Goal: Check status: Check status

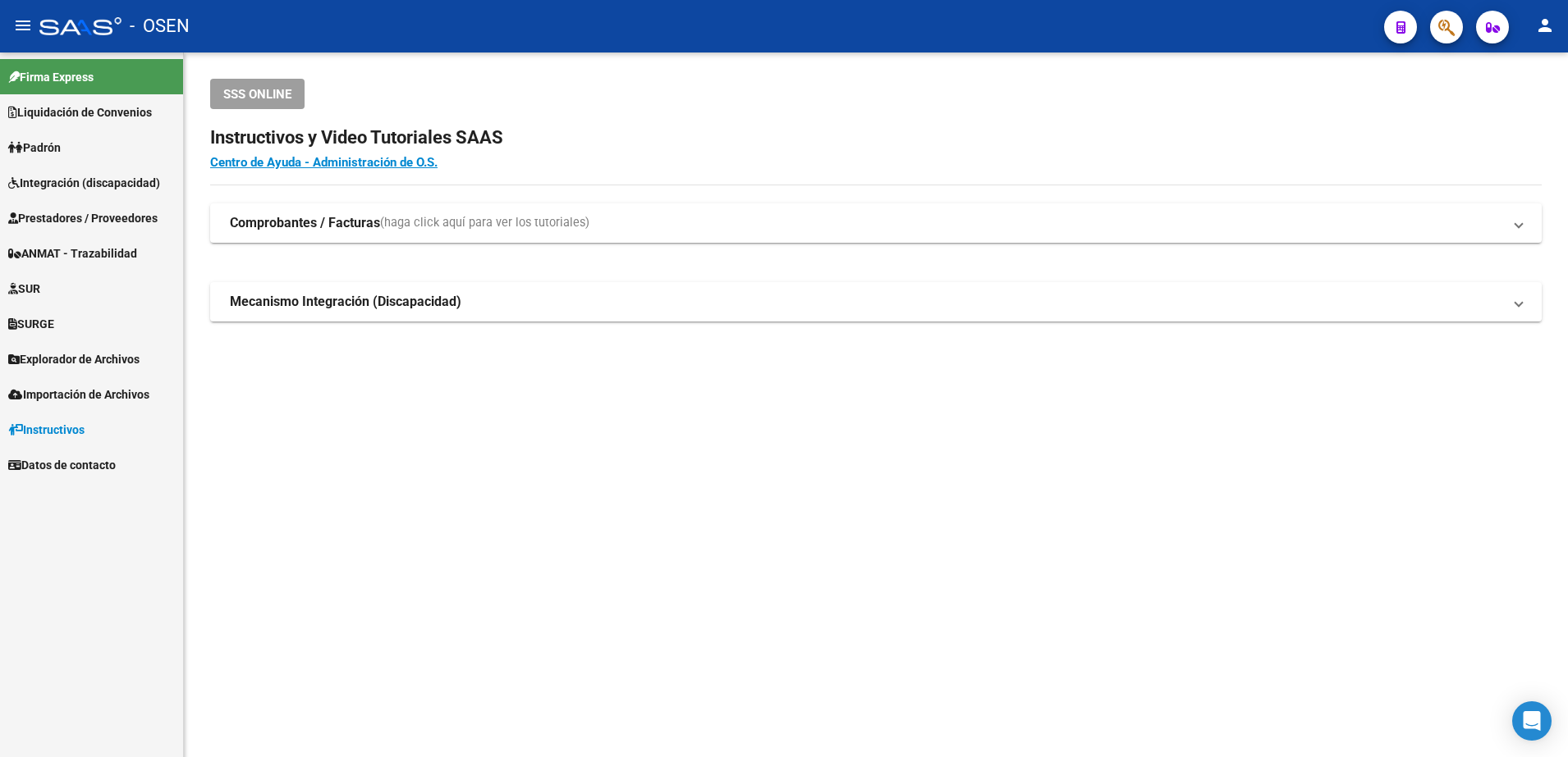
click at [98, 225] on span "Prestadores / Proveedores" at bounding box center [83, 218] width 150 height 18
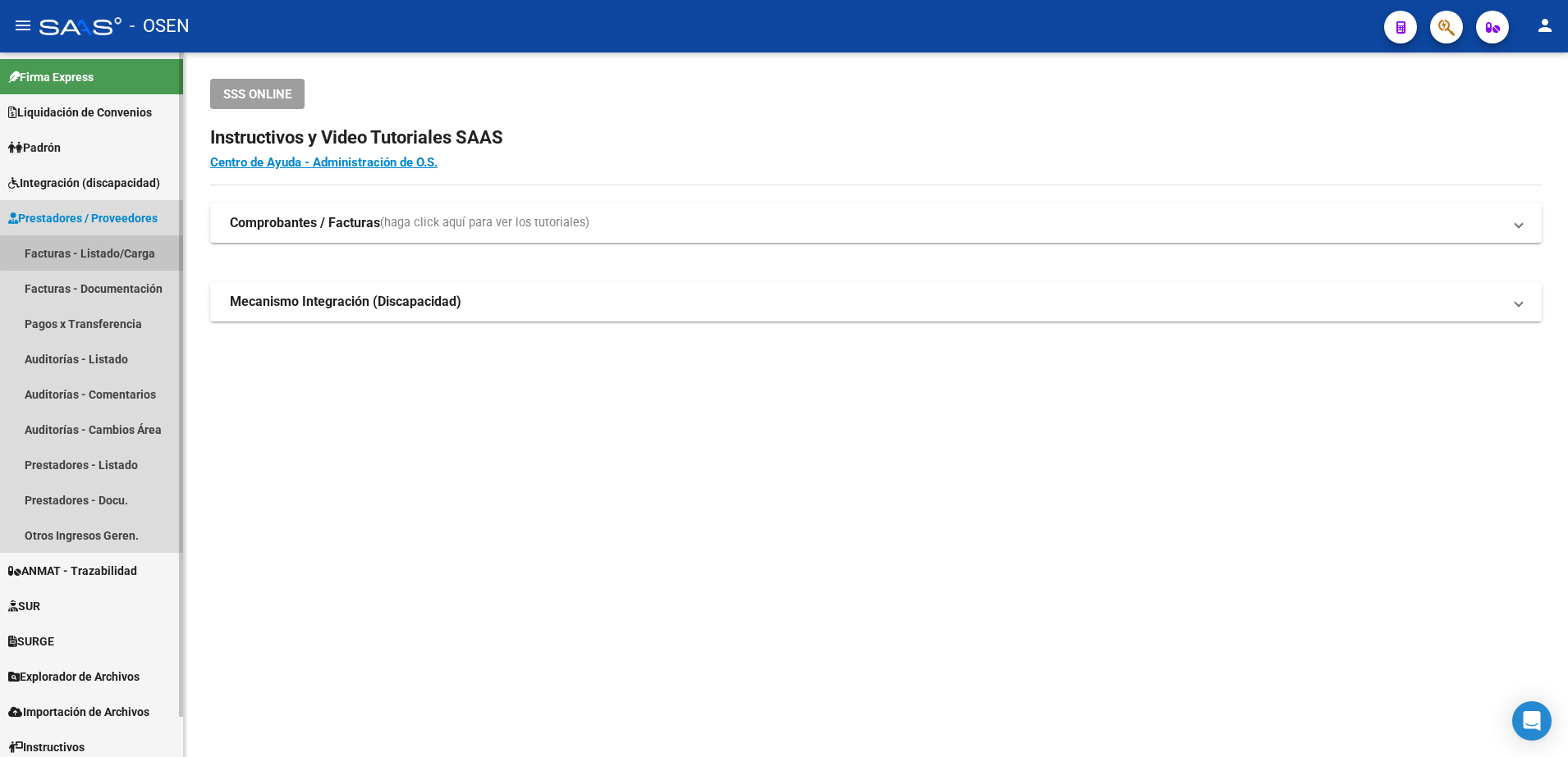
click at [99, 247] on link "Facturas - Listado/Carga" at bounding box center [91, 253] width 183 height 35
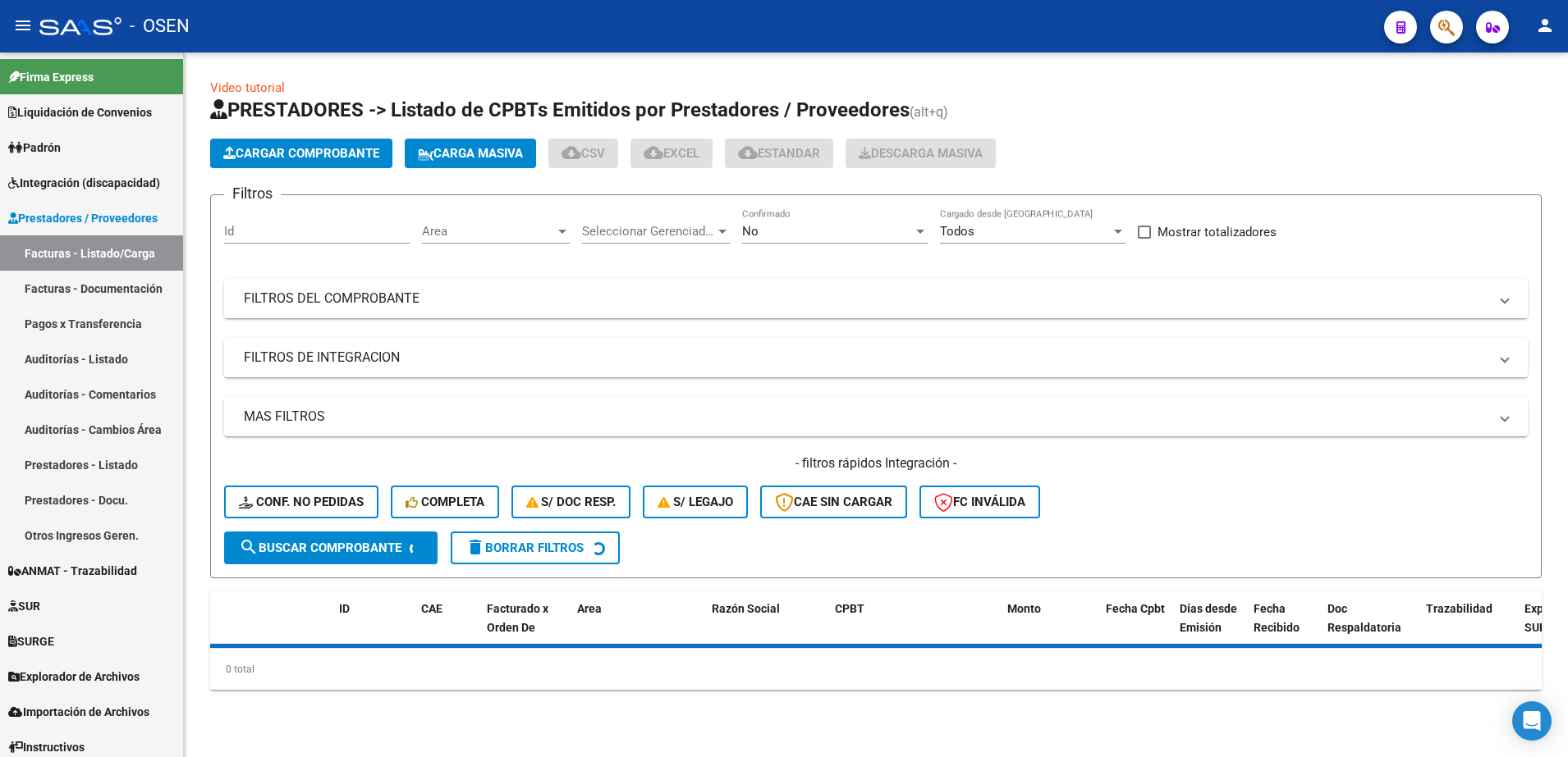
click at [786, 234] on div "No" at bounding box center [828, 231] width 171 height 14
click at [793, 145] on span "Todos" at bounding box center [835, 158] width 186 height 37
click at [711, 308] on mat-expansion-panel-header "FILTROS DEL COMPROBANTE" at bounding box center [876, 299] width 1304 height 40
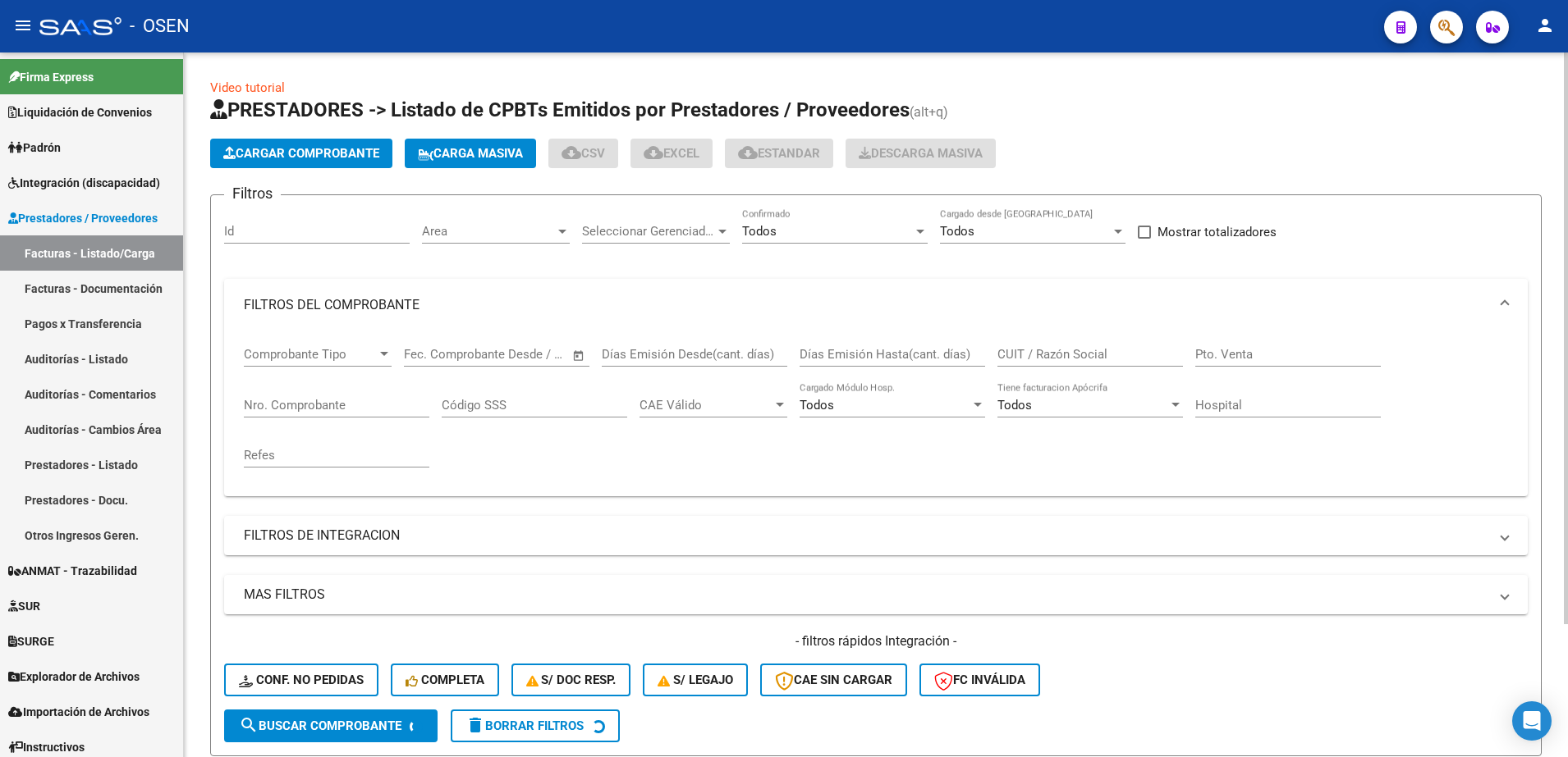
click at [1020, 356] on input "CUIT / Razón Social" at bounding box center [1091, 355] width 186 height 14
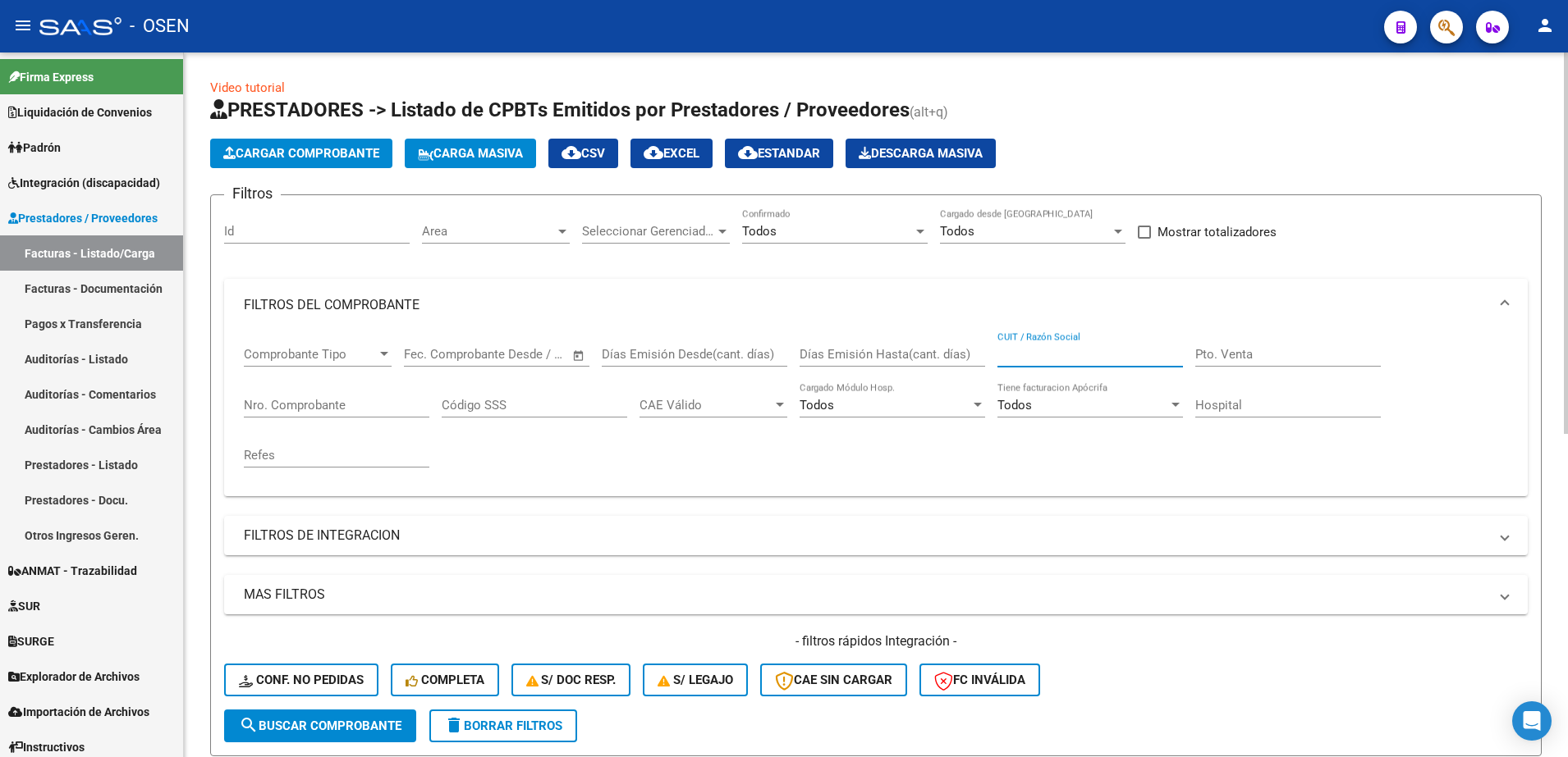
paste input "71830133"
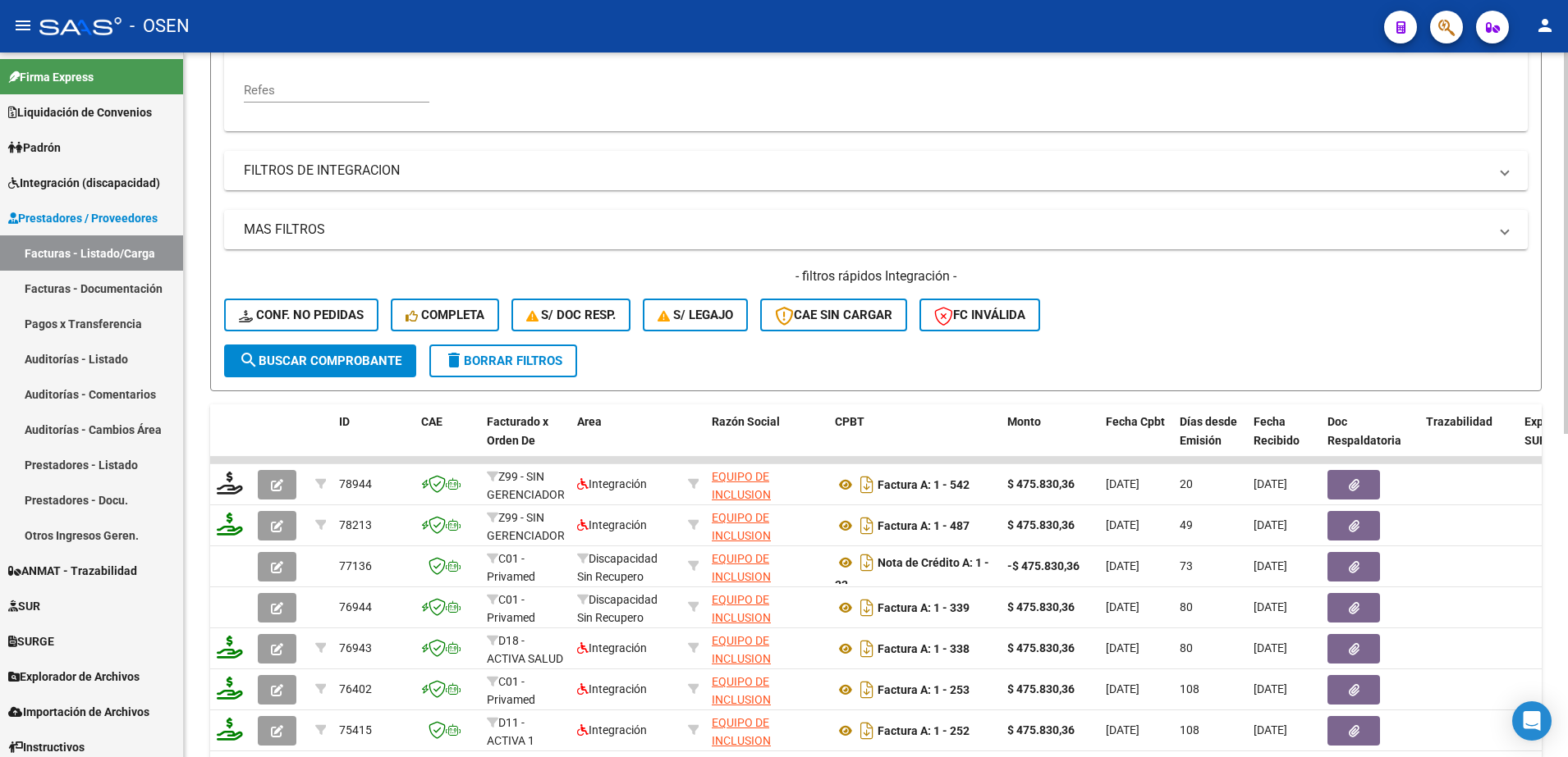
scroll to position [432, 0]
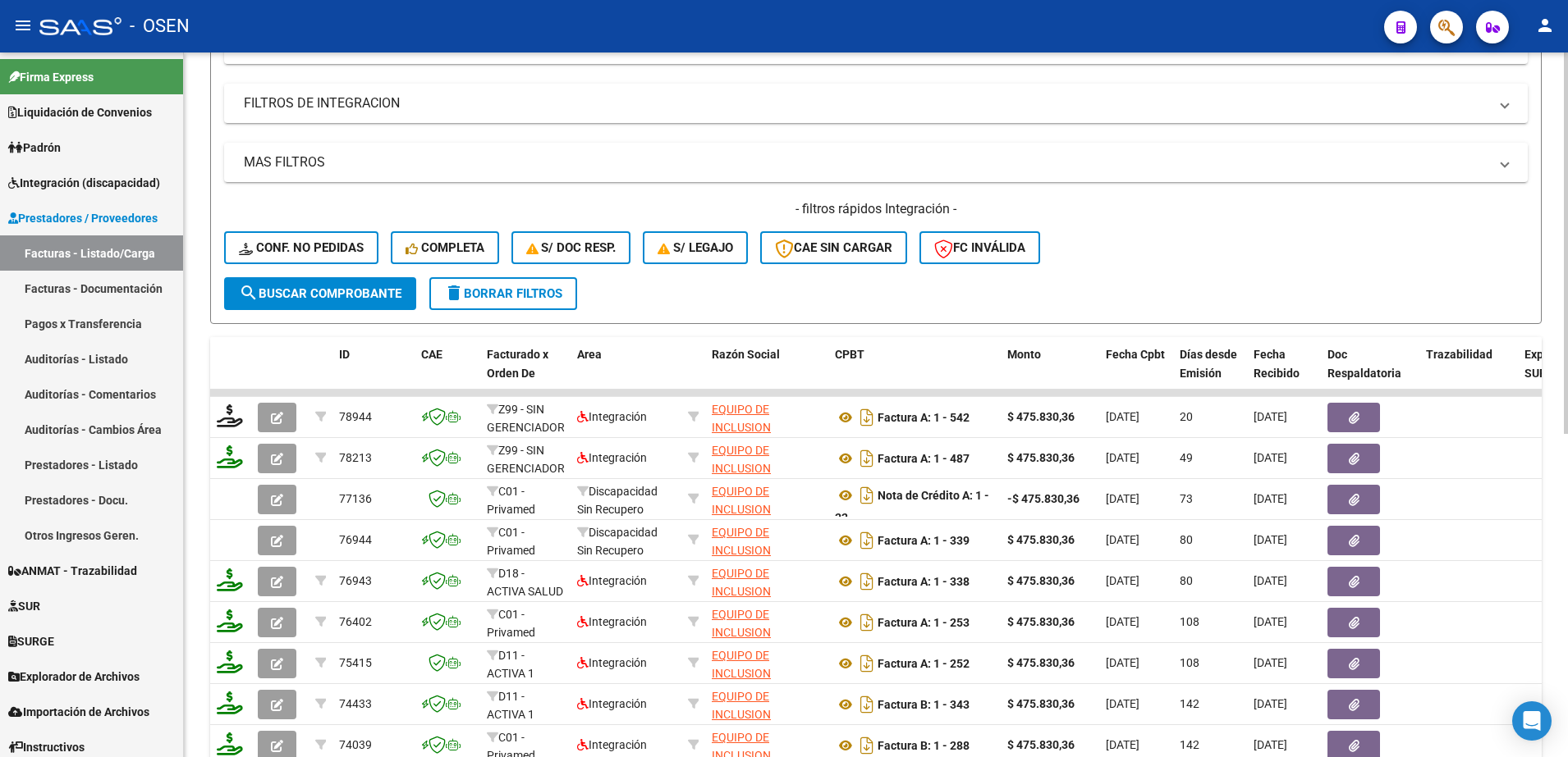
click at [1567, 419] on html "menu - OSEN person Firma Express Liquidación de Convenios SSS - Sur Padrón Afil…" at bounding box center [784, 378] width 1568 height 757
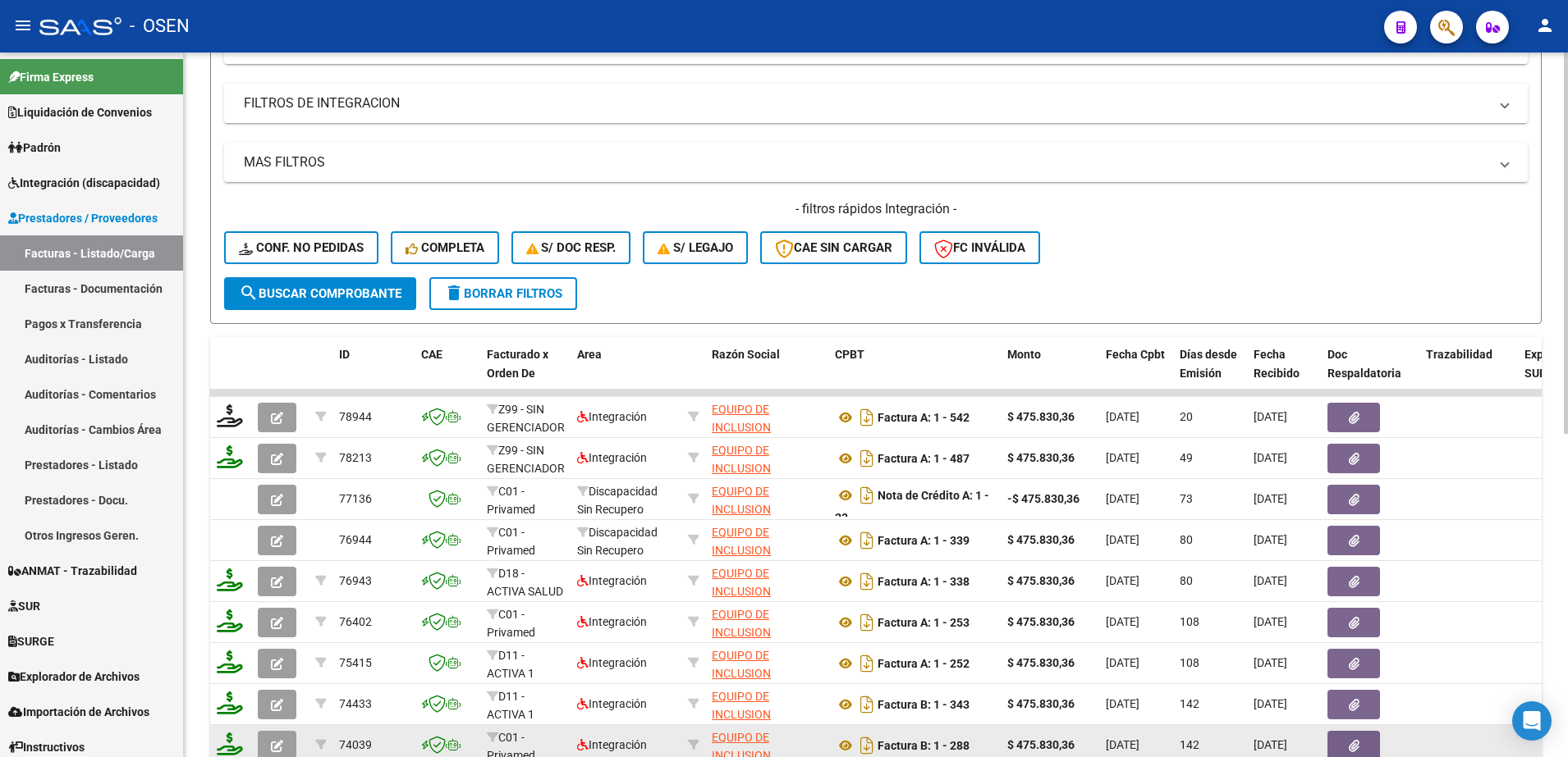
type input "71830133"
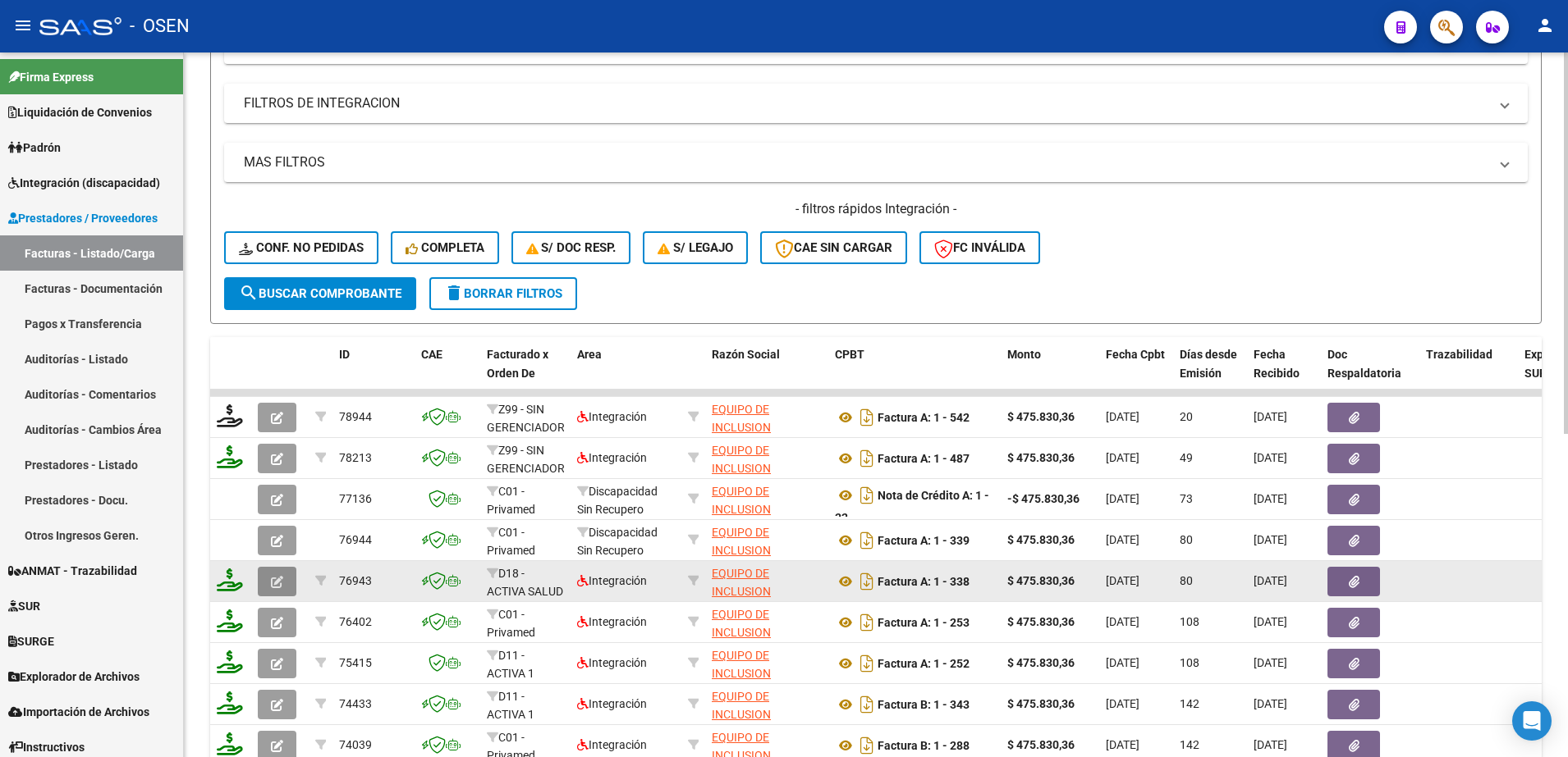
click at [278, 576] on icon "button" at bounding box center [277, 582] width 13 height 13
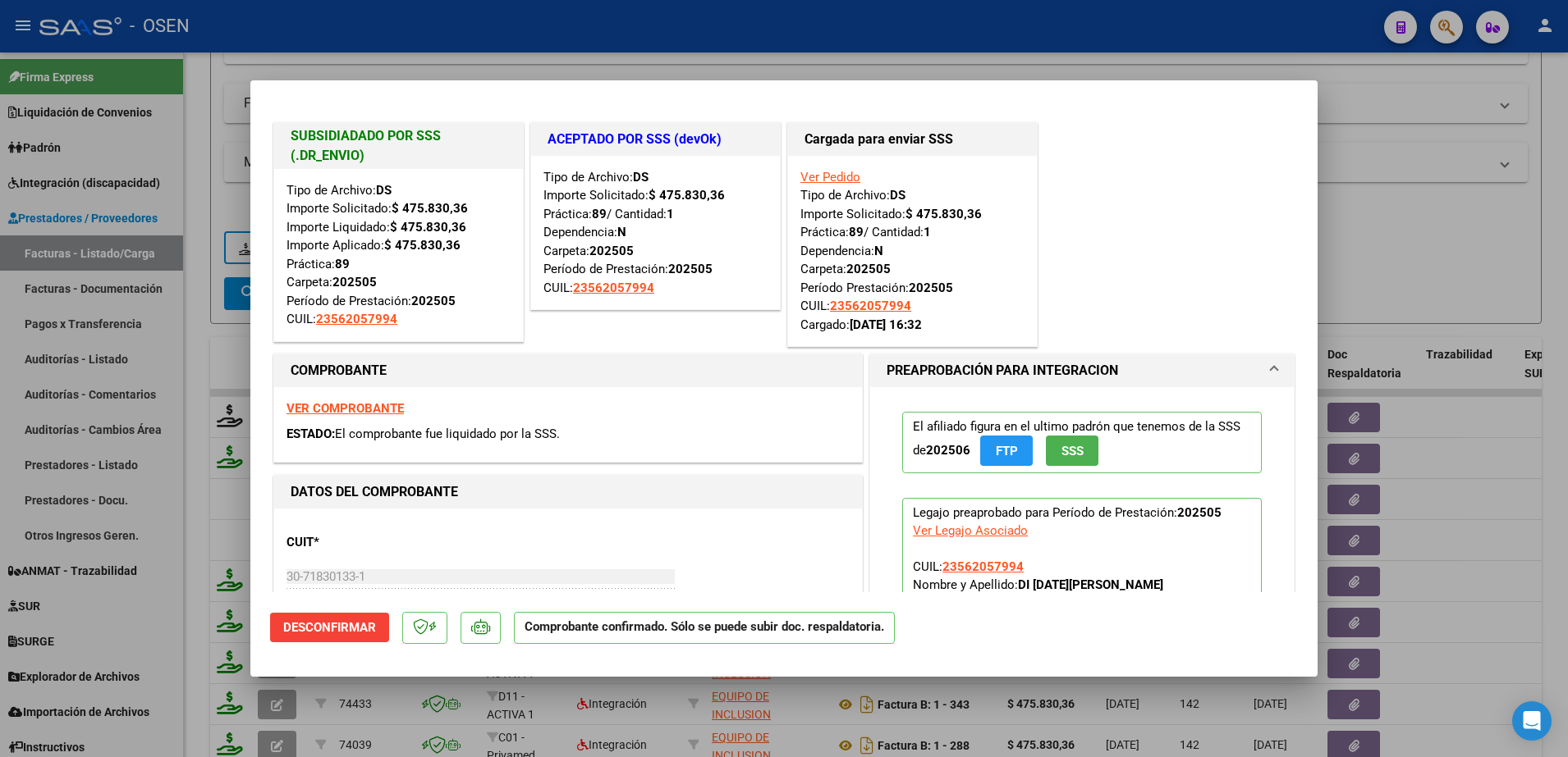
click at [160, 608] on div at bounding box center [784, 378] width 1568 height 757
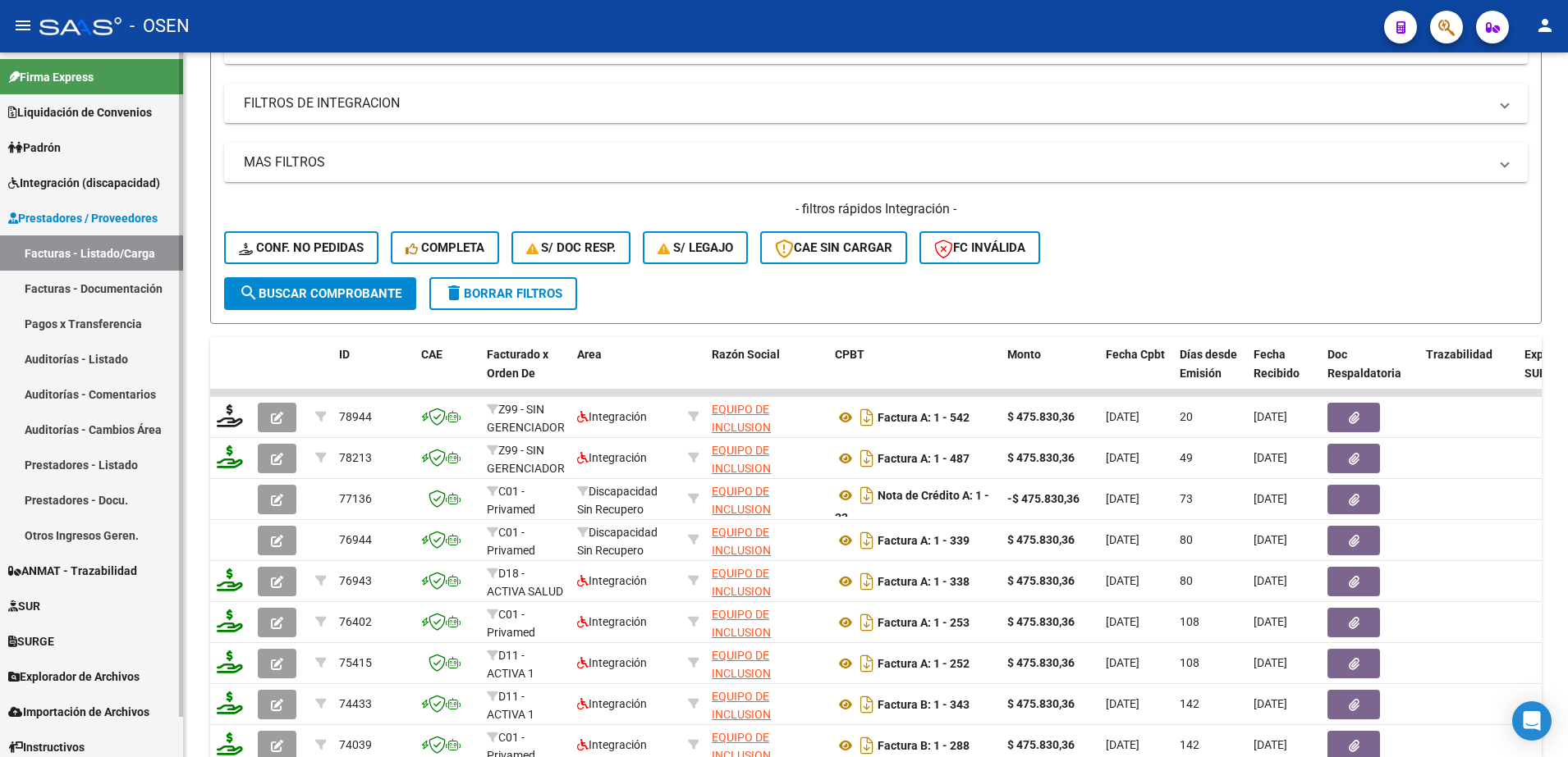
click at [88, 711] on span "Importación de Archivos" at bounding box center [78, 712] width 141 height 18
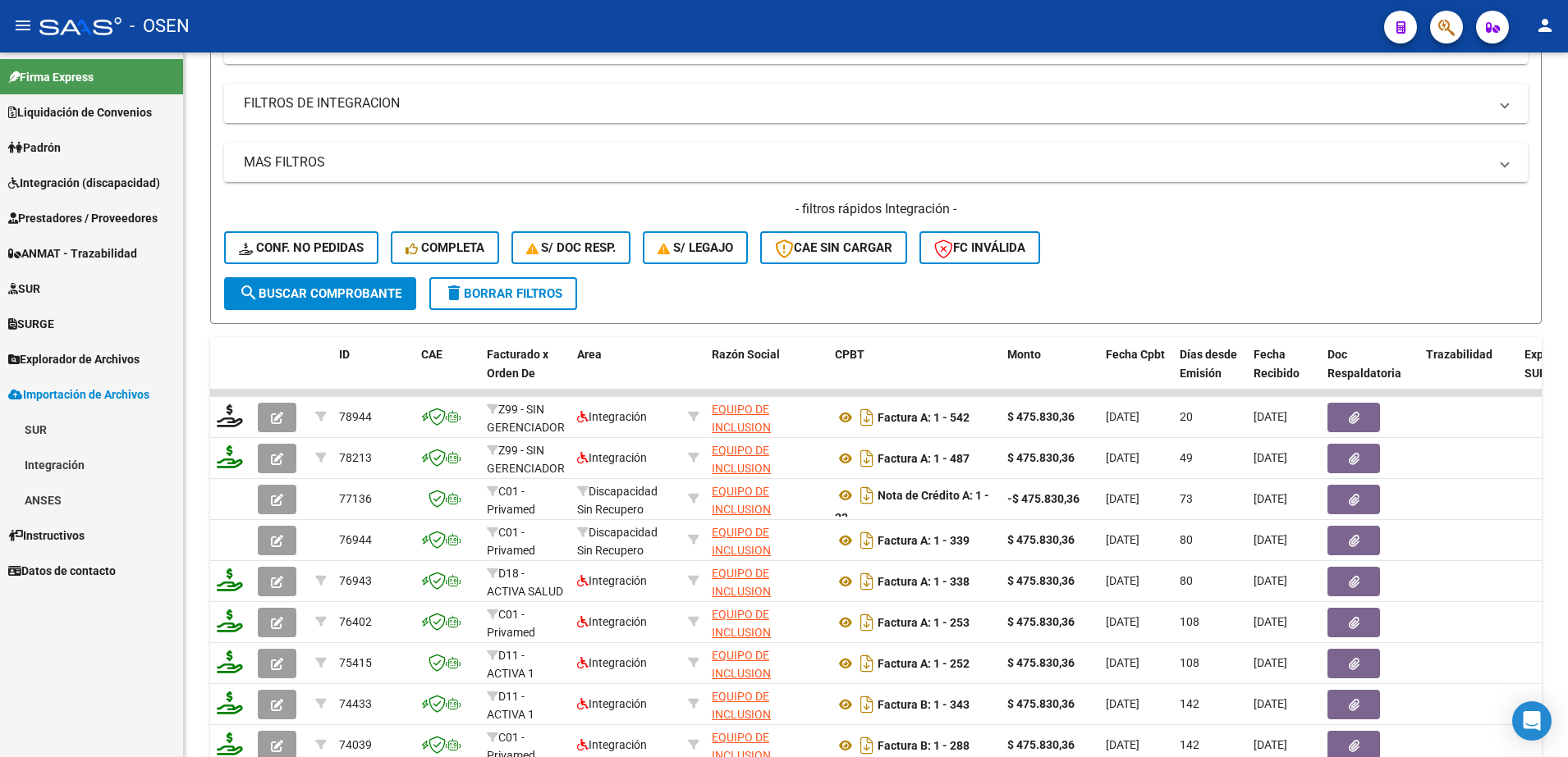
click at [72, 472] on link "Integración" at bounding box center [91, 464] width 183 height 35
click at [107, 572] on link "DS.DEVERR" at bounding box center [91, 570] width 183 height 35
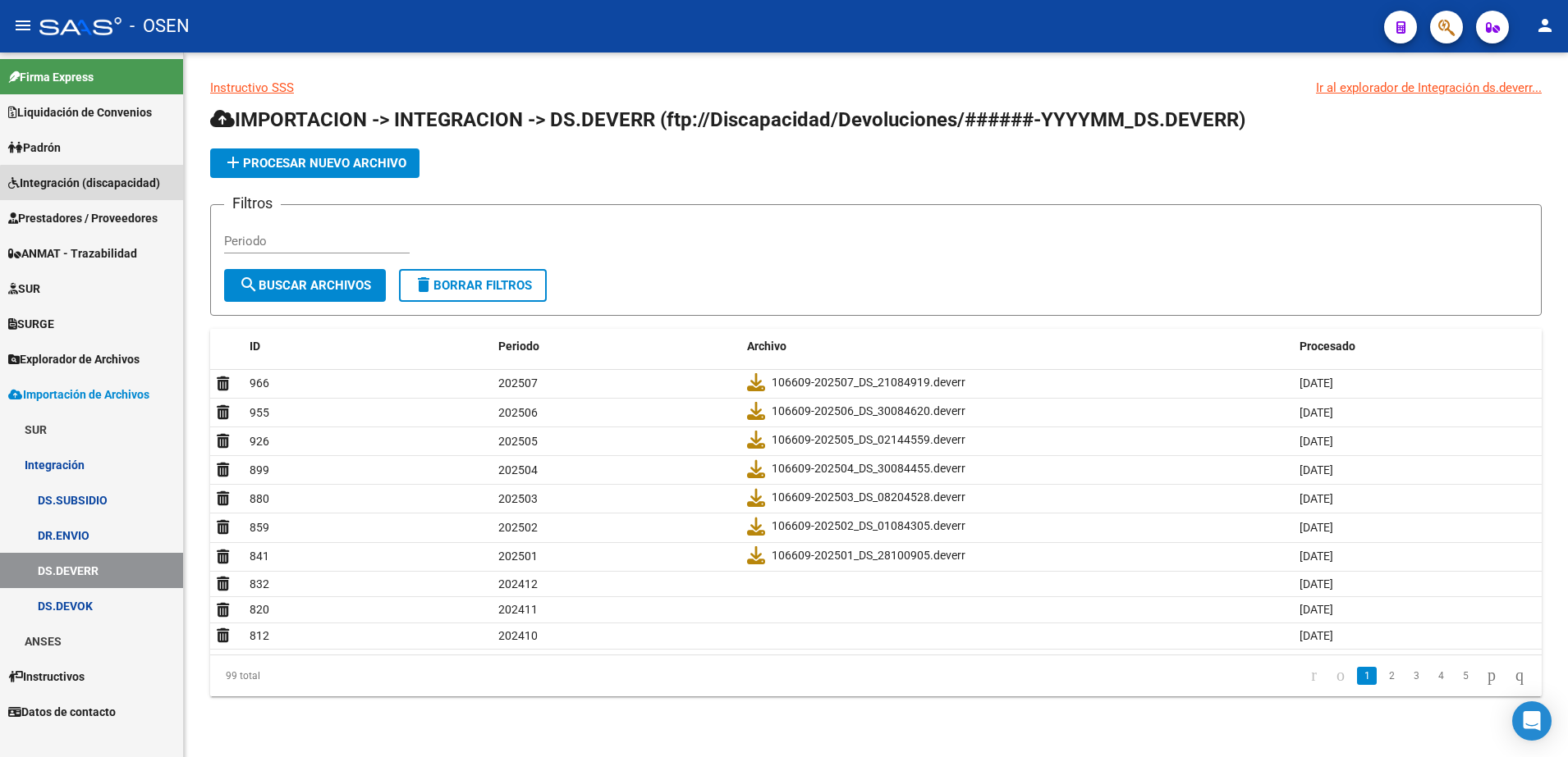
click at [123, 191] on link "Integración (discapacidad)" at bounding box center [91, 182] width 183 height 35
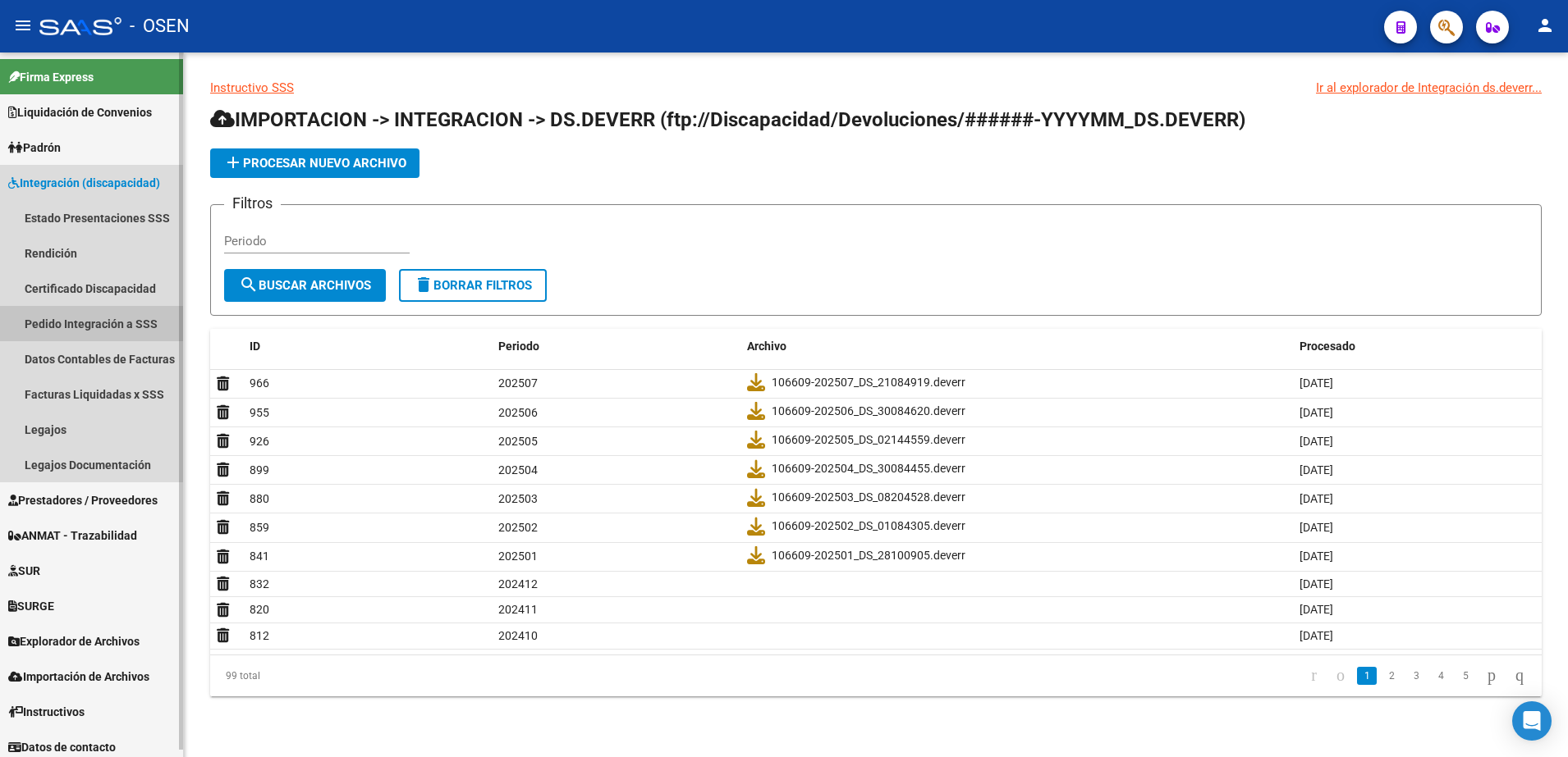
click at [97, 327] on link "Pedido Integración a SSS" at bounding box center [91, 323] width 183 height 35
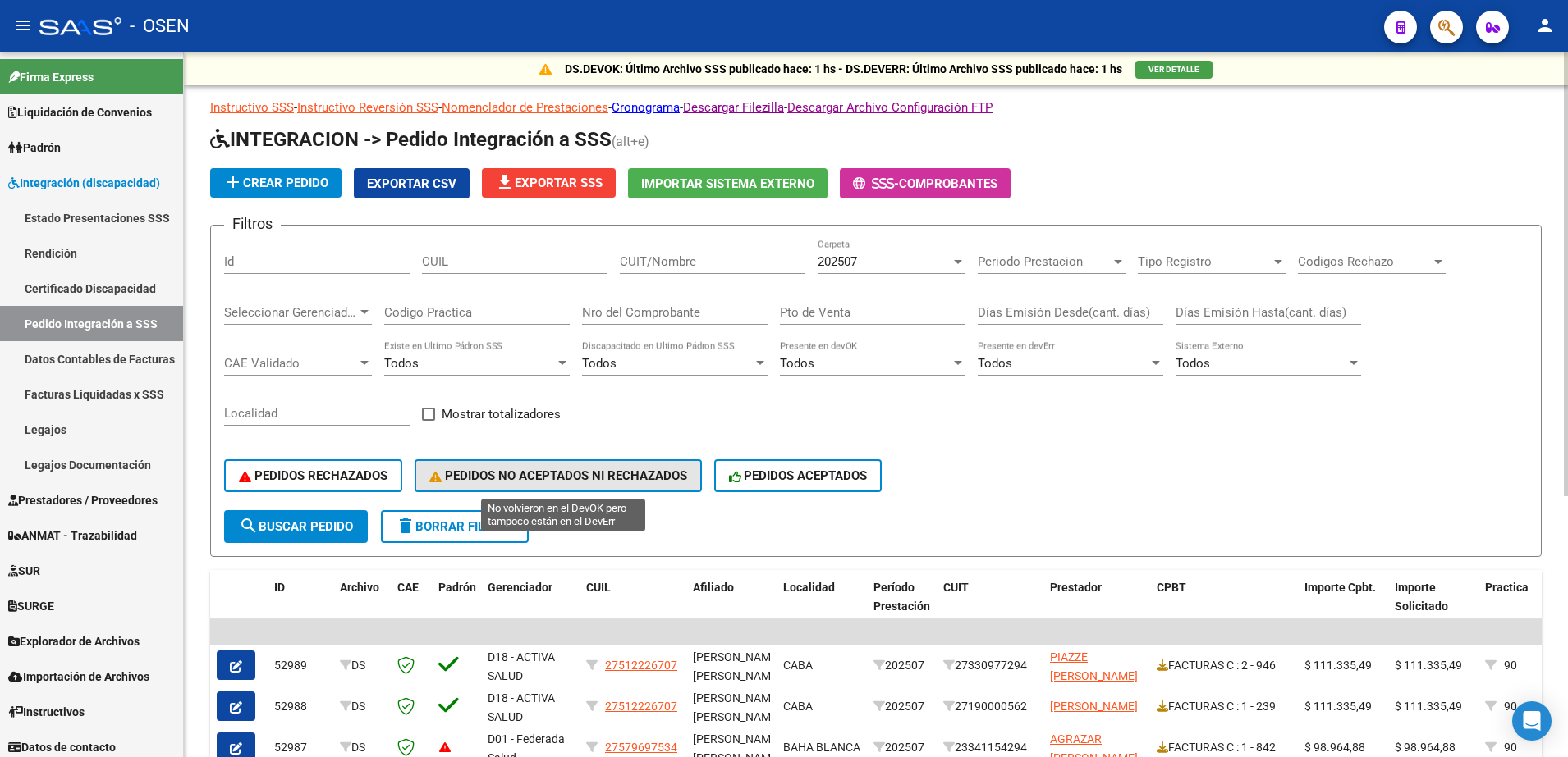
click at [545, 486] on button "PEDIDOS NO ACEPTADOS NI RECHAZADOS" at bounding box center [557, 476] width 287 height 32
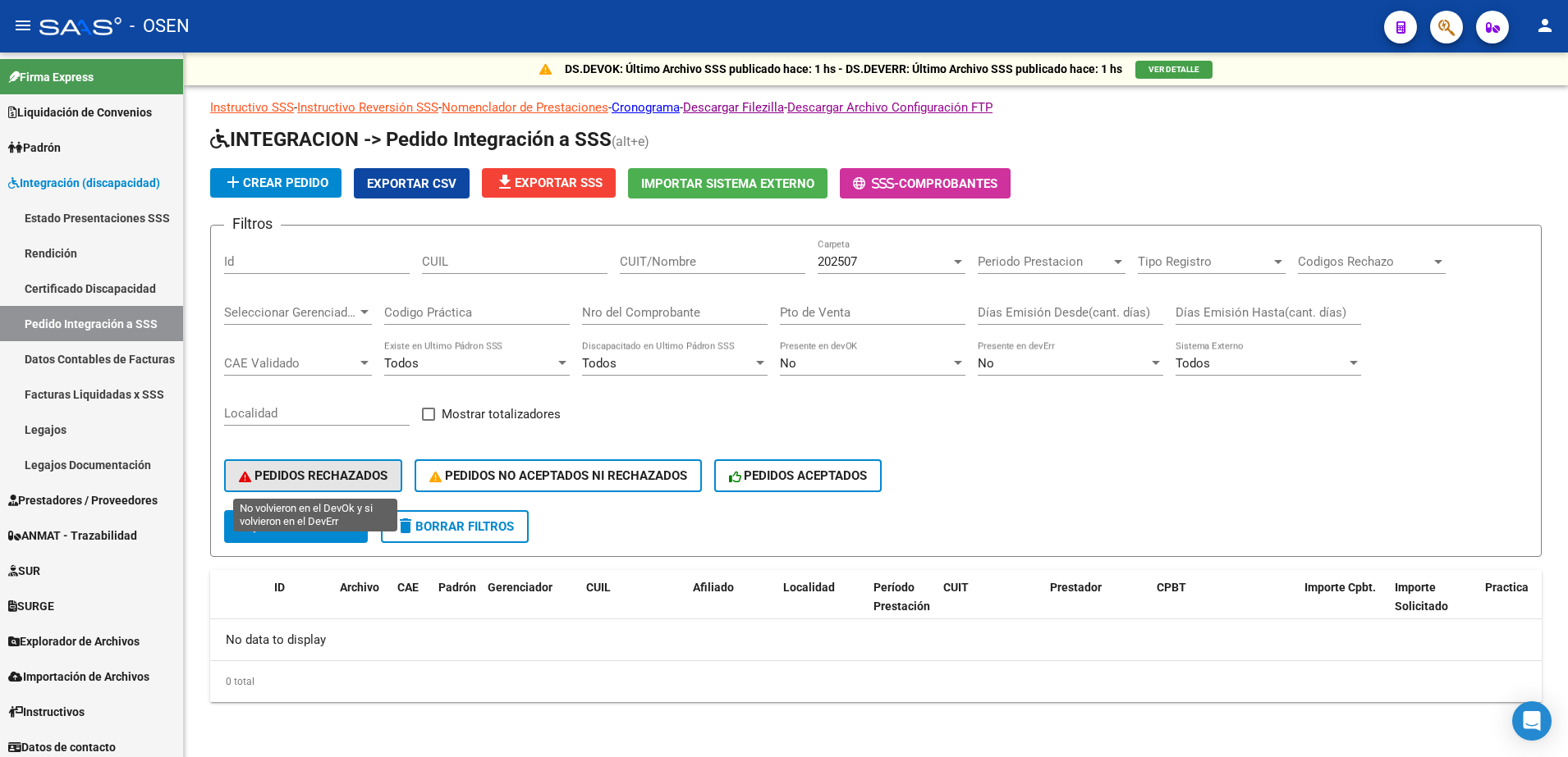
click at [284, 488] on button "PEDIDOS RECHAZADOS" at bounding box center [313, 476] width 178 height 32
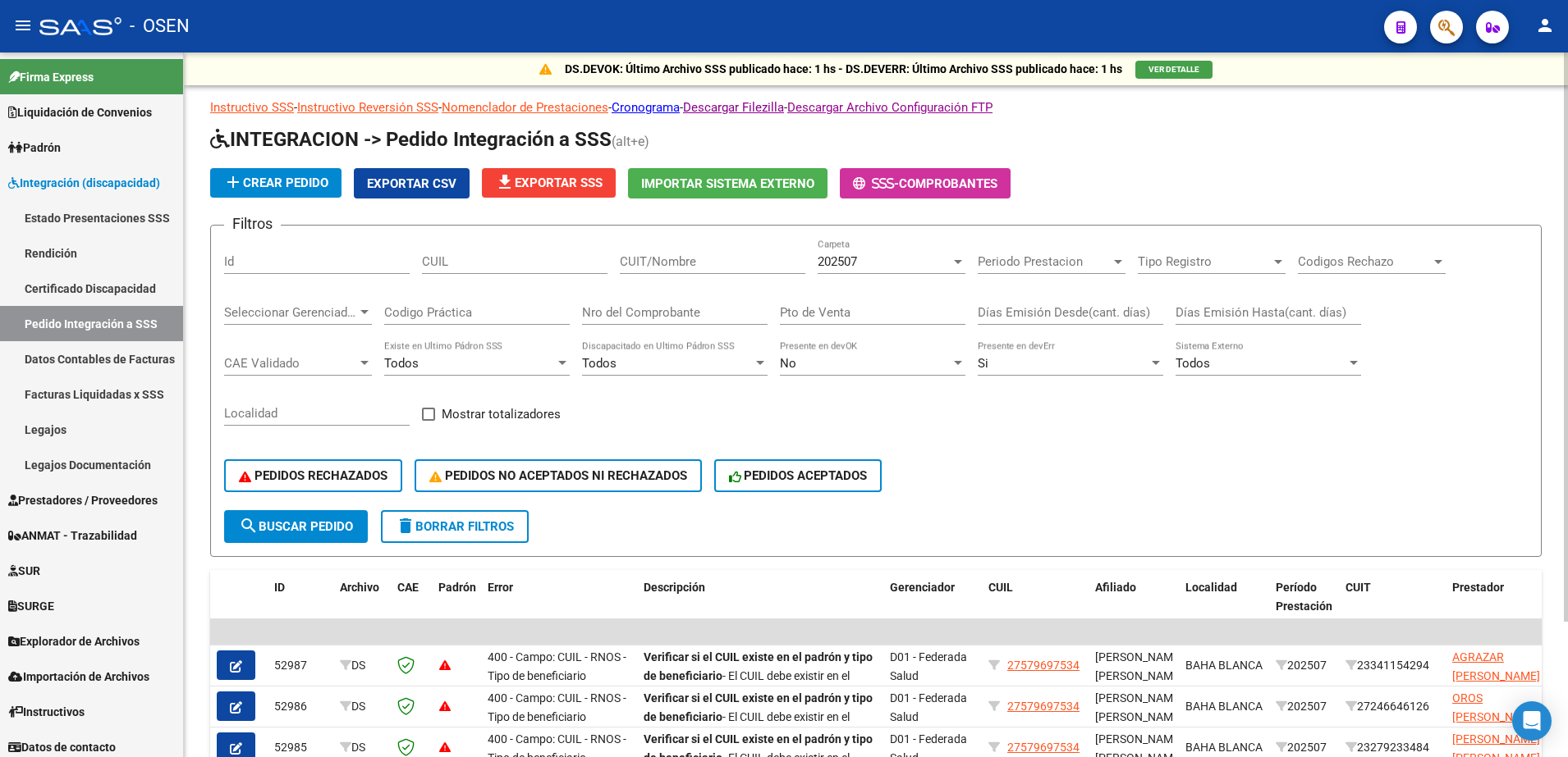
click at [1563, 397] on div "DS.DEVOK: Último Archivo SSS publicado hace: 1 hs - DS.DEVERR: Último Archivo S…" at bounding box center [875, 481] width 1384 height 857
drag, startPoint x: 1563, startPoint y: 397, endPoint x: 1569, endPoint y: 481, distance: 84.2
click at [1567, 481] on html "menu - OSEN person Firma Express Liquidación de Convenios SSS - Sur Padrón Afil…" at bounding box center [784, 378] width 1568 height 757
drag, startPoint x: 1569, startPoint y: 481, endPoint x: 1552, endPoint y: 201, distance: 280.5
click at [1552, 201] on div "DS.DEVOK: Último Archivo SSS publicado hace: 1 hs - DS.DEVERR: Último Archivo S…" at bounding box center [875, 481] width 1384 height 857
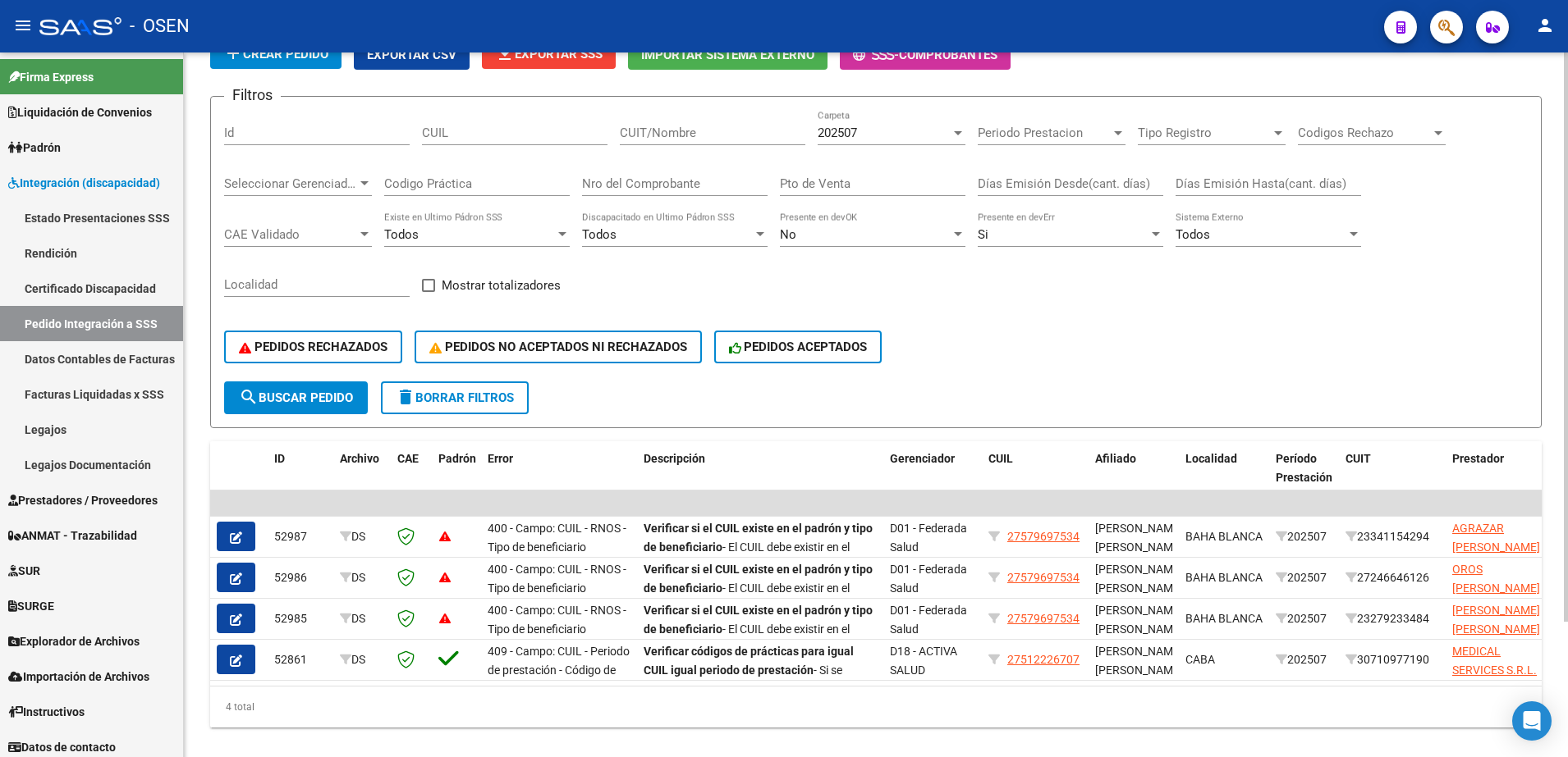
scroll to position [167, 0]
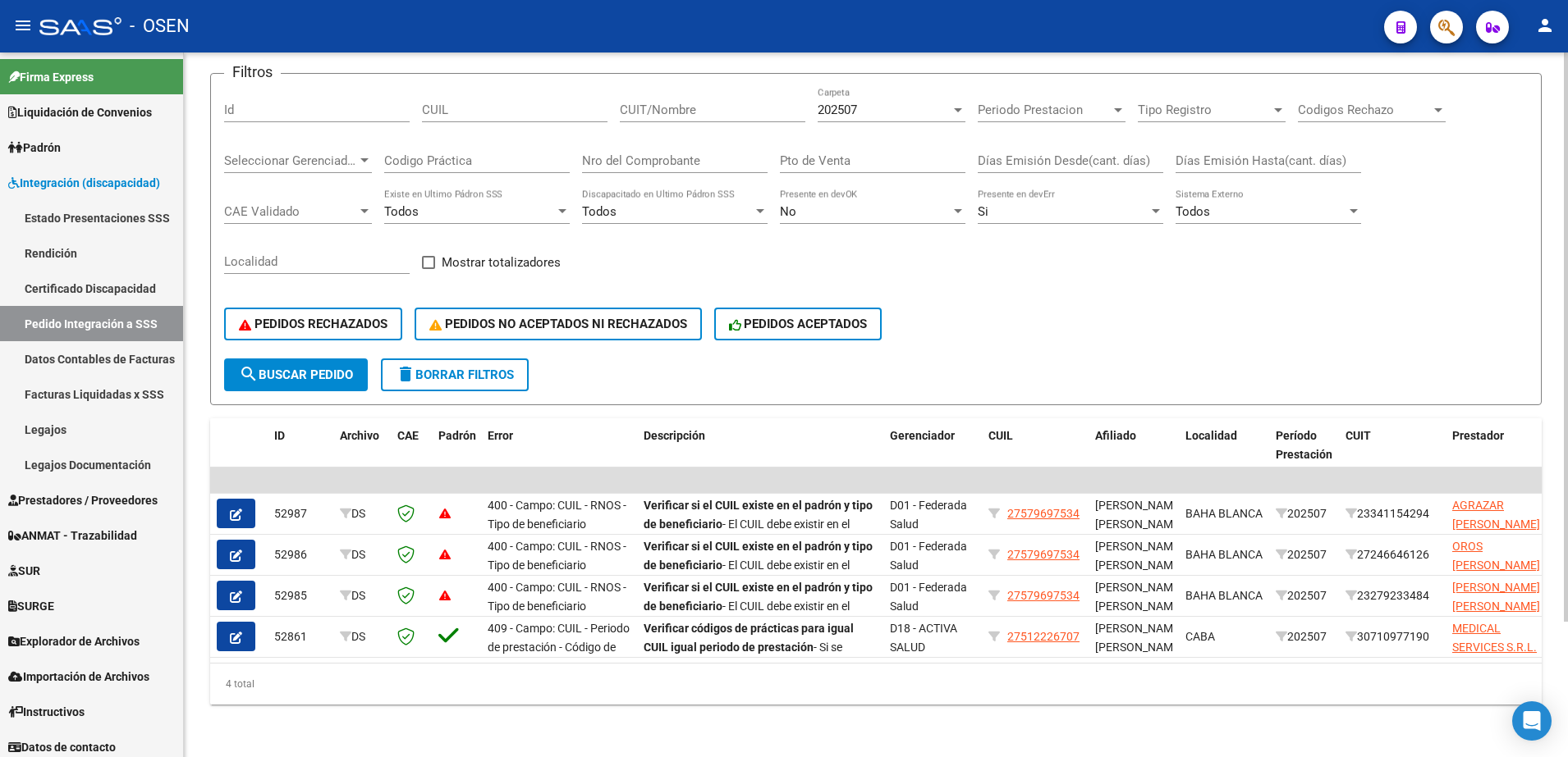
click at [1563, 387] on div "DS.DEVOK: Último Archivo SSS publicado hace: 1 hs - DS.DEVERR: Último Archivo S…" at bounding box center [878, 329] width 1389 height 857
